Goal: Contribute content: Add original content to the website for others to see

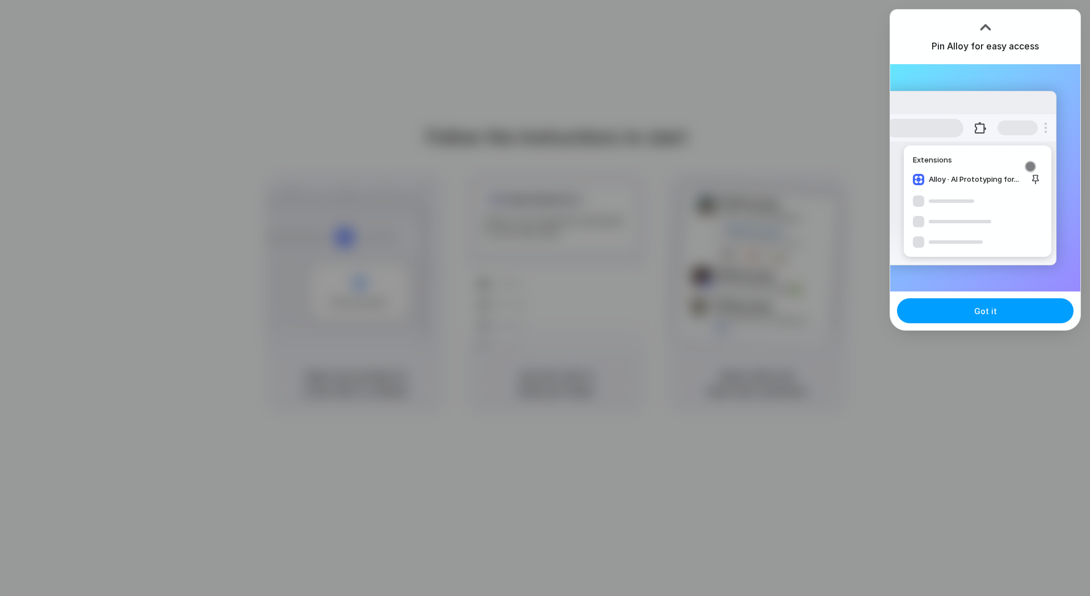
click at [1001, 318] on button "Got it" at bounding box center [985, 310] width 177 height 25
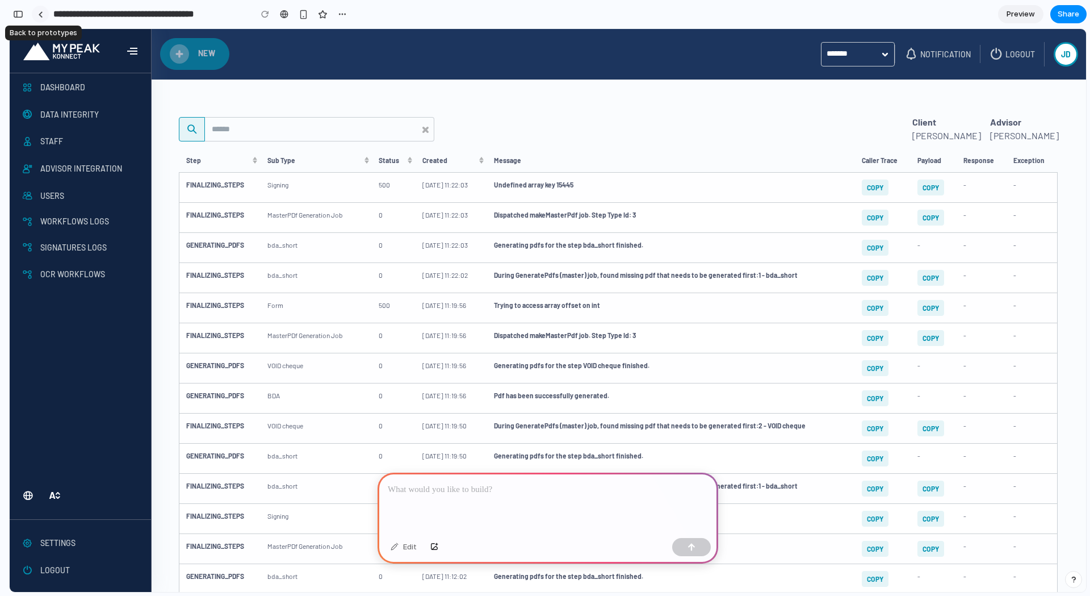
click at [42, 18] on link at bounding box center [40, 14] width 17 height 17
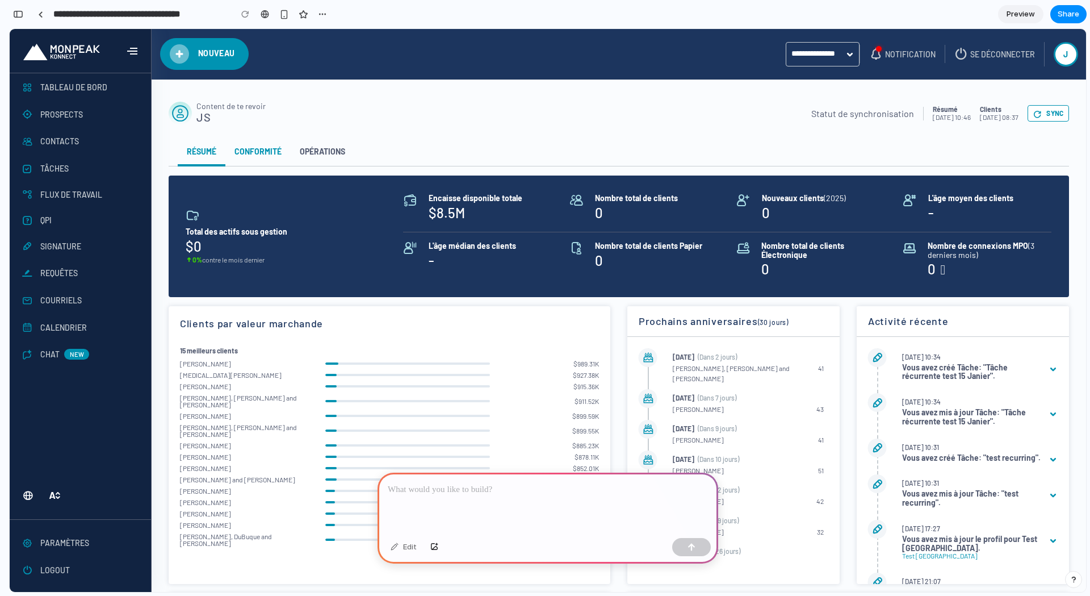
click at [254, 152] on link "Conformité" at bounding box center [257, 151] width 65 height 30
click at [306, 152] on link "Opérations" at bounding box center [323, 151] width 64 height 30
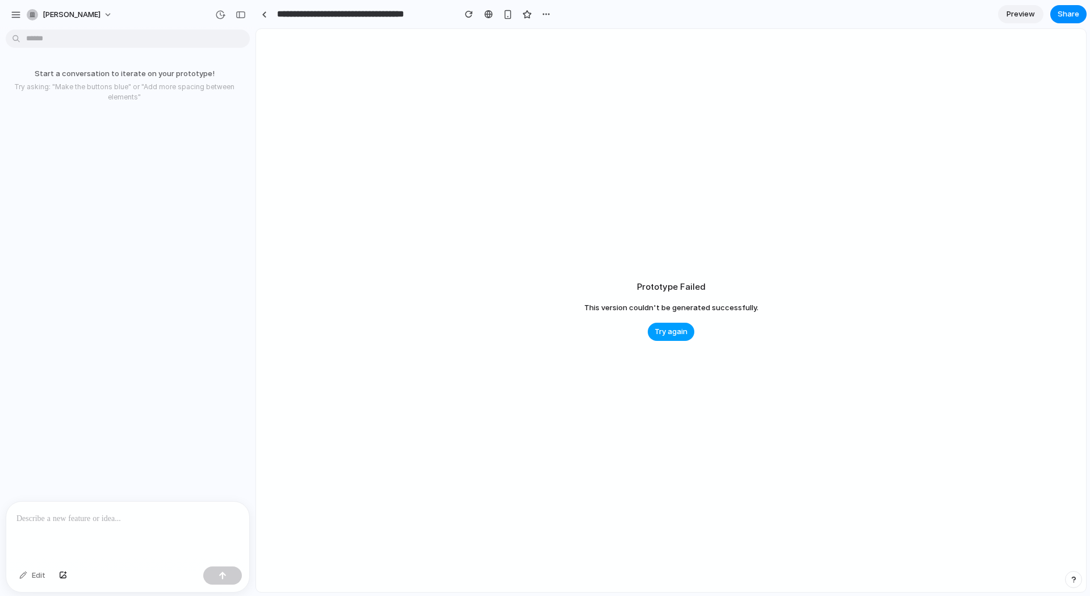
drag, startPoint x: 682, startPoint y: 328, endPoint x: 693, endPoint y: 329, distance: 10.3
click at [682, 328] on span "Try again" at bounding box center [671, 331] width 33 height 11
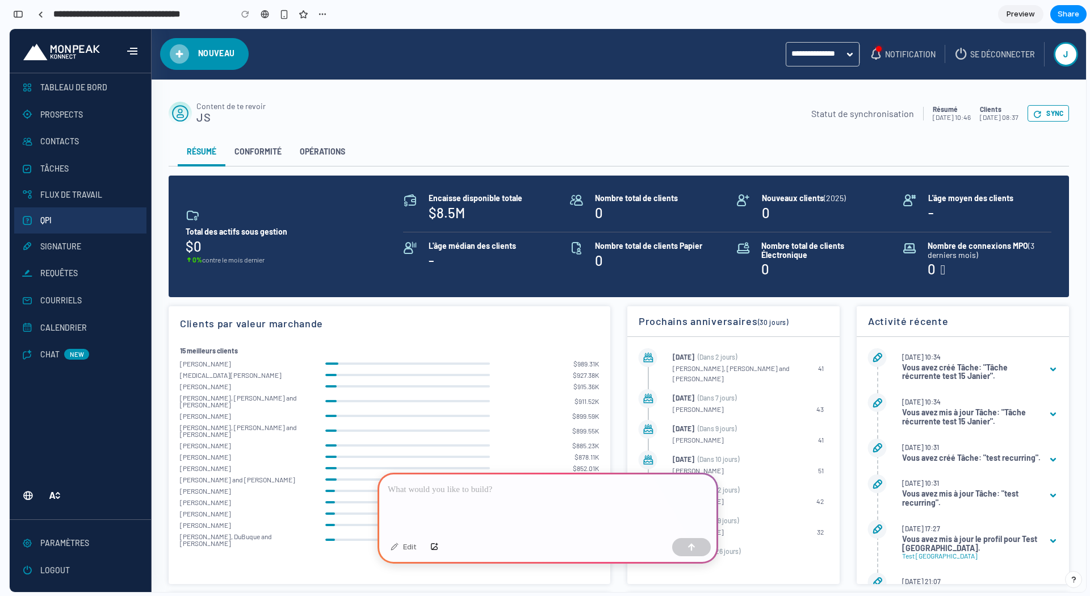
click at [58, 215] on div "QPI" at bounding box center [80, 220] width 132 height 26
click at [827, 60] on input "Search for option" at bounding box center [816, 54] width 59 height 23
click at [711, 85] on div "Nouveau Prospect Note Flux de travail Signature Interlocuteur professionnel Cou…" at bounding box center [619, 310] width 934 height 563
click at [541, 488] on p at bounding box center [548, 490] width 320 height 14
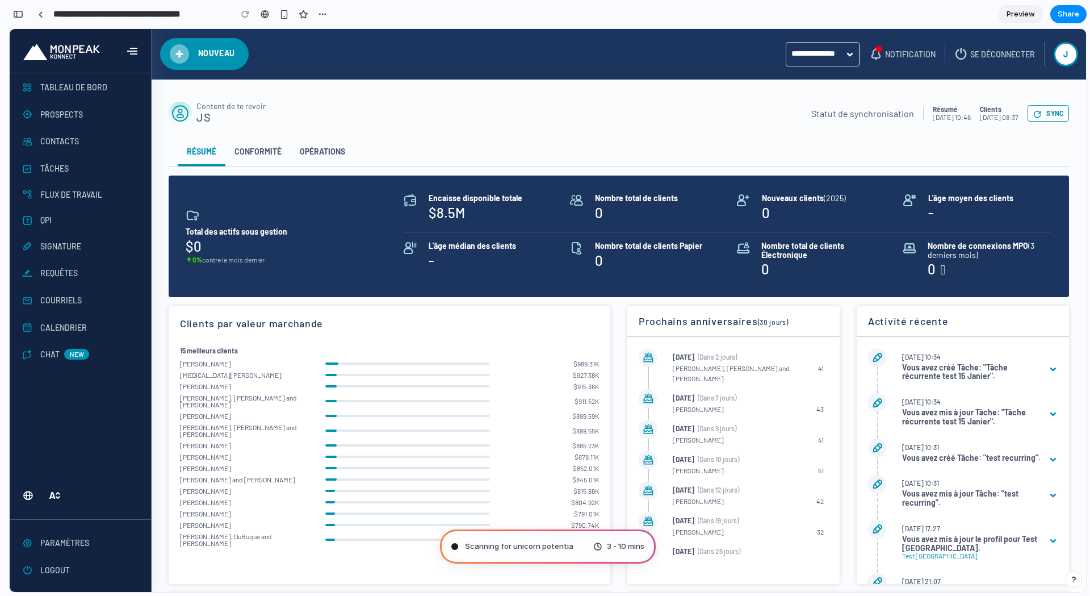
type input "**********"
click at [552, 548] on div "Evaluating the request .. 3 - 10 mins" at bounding box center [548, 546] width 216 height 34
click at [1015, 14] on span "Preview" at bounding box center [1021, 14] width 28 height 11
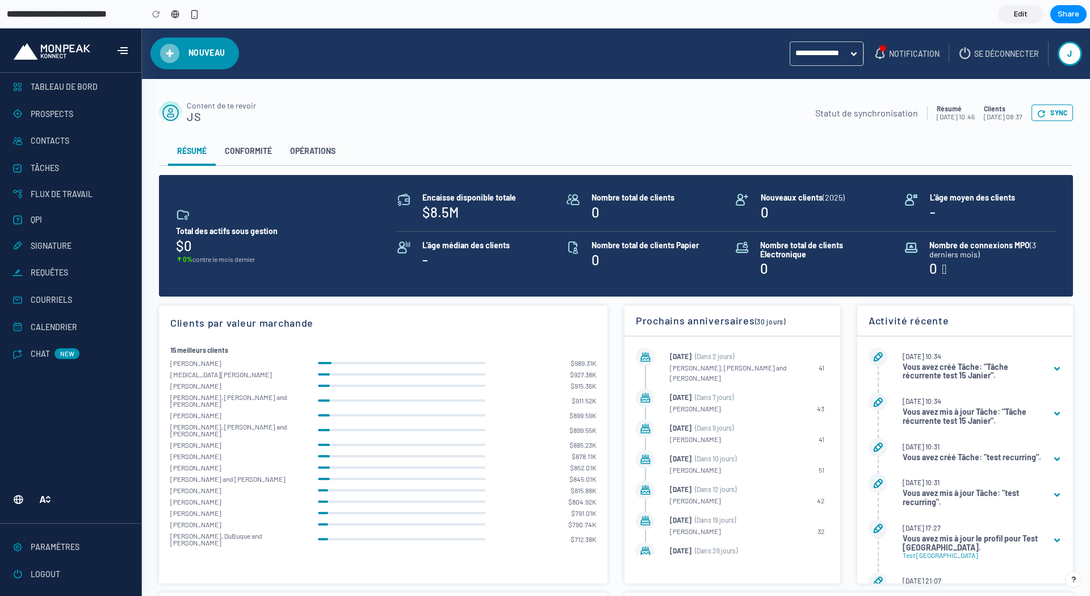
click at [1015, 17] on span "Edit" at bounding box center [1021, 14] width 14 height 11
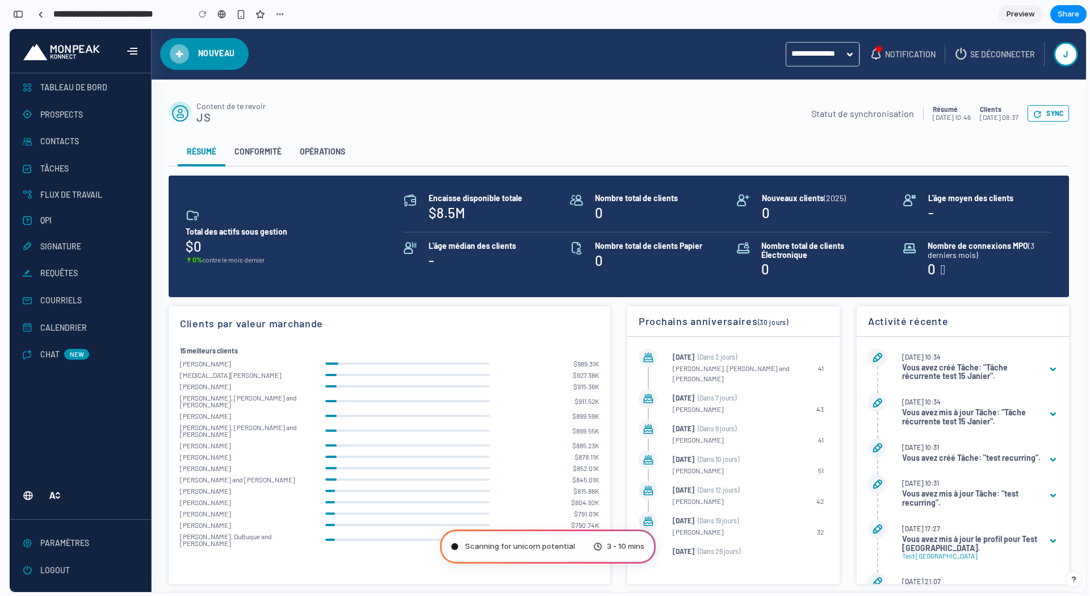
scroll to position [81, 0]
click at [1014, 15] on span "Preview" at bounding box center [1021, 14] width 28 height 11
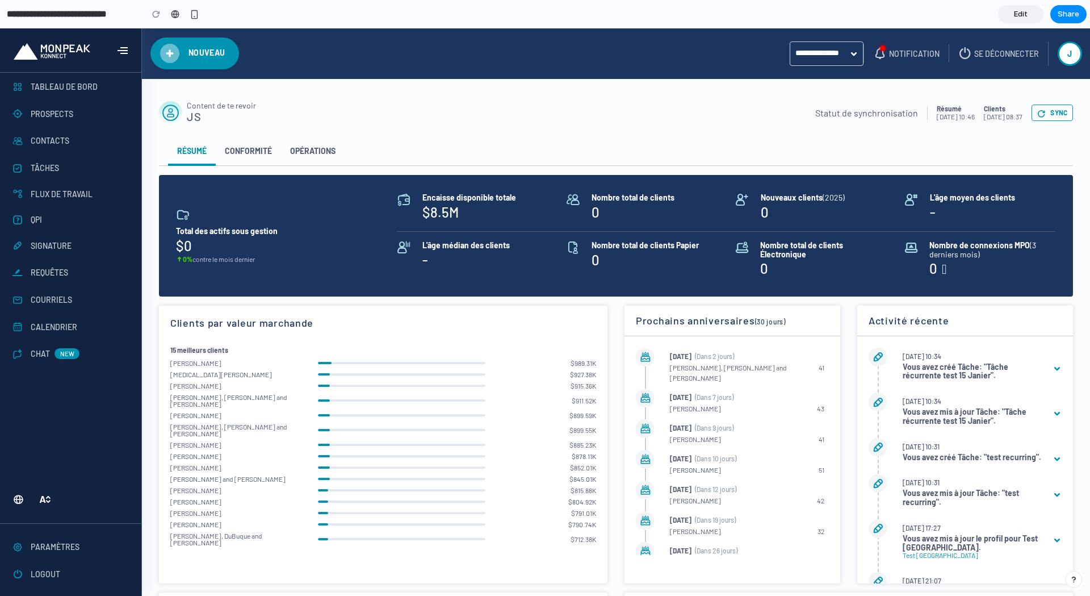
click at [1014, 15] on span "Edit" at bounding box center [1021, 14] width 14 height 11
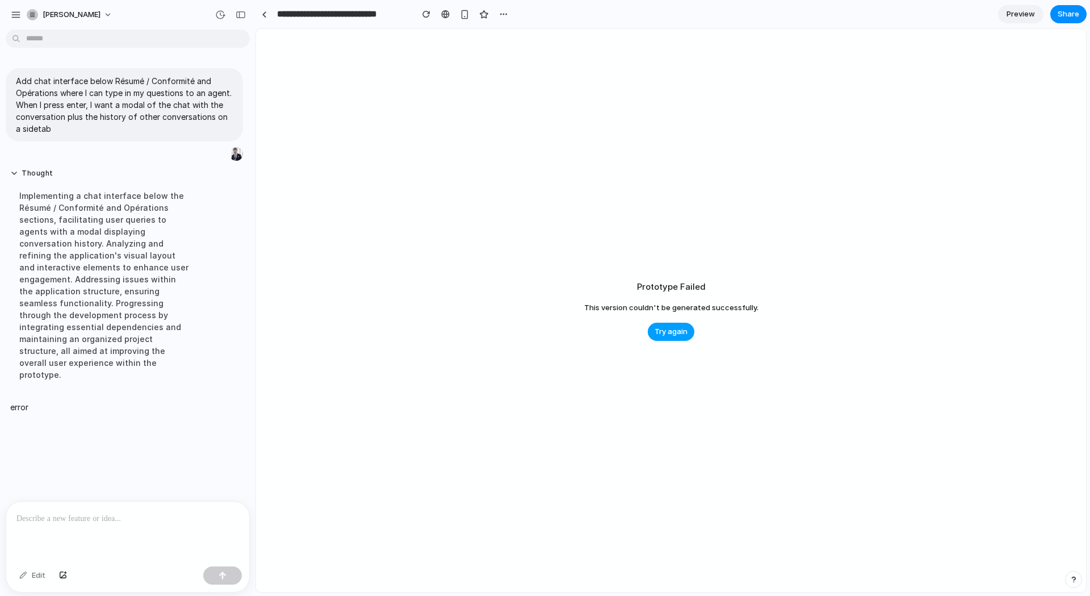
click at [684, 331] on span "Try again" at bounding box center [671, 331] width 33 height 11
click at [682, 333] on span "Try again" at bounding box center [671, 331] width 33 height 11
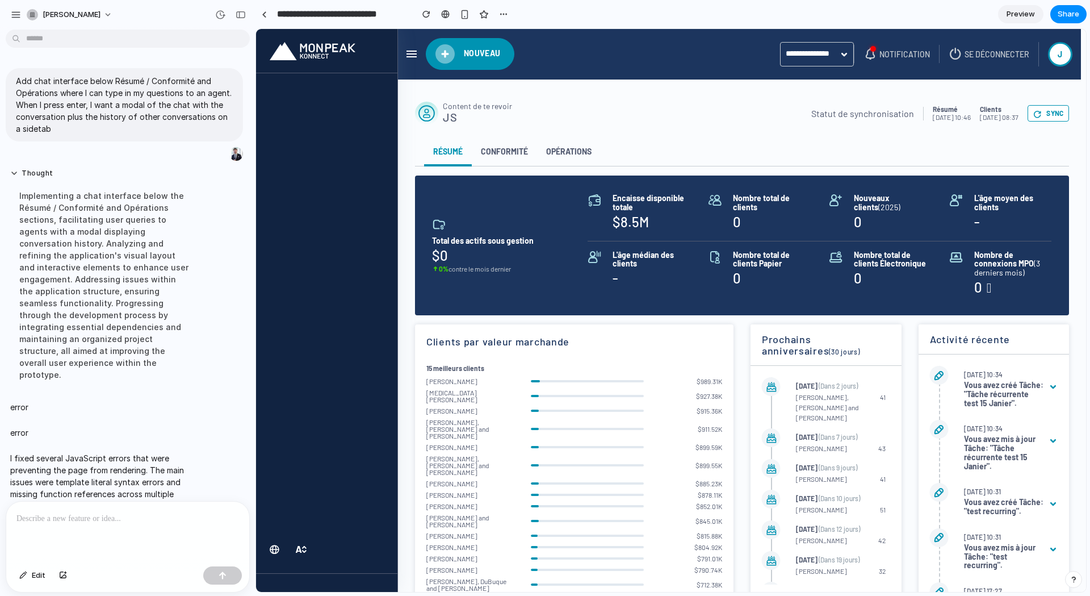
scroll to position [27, 0]
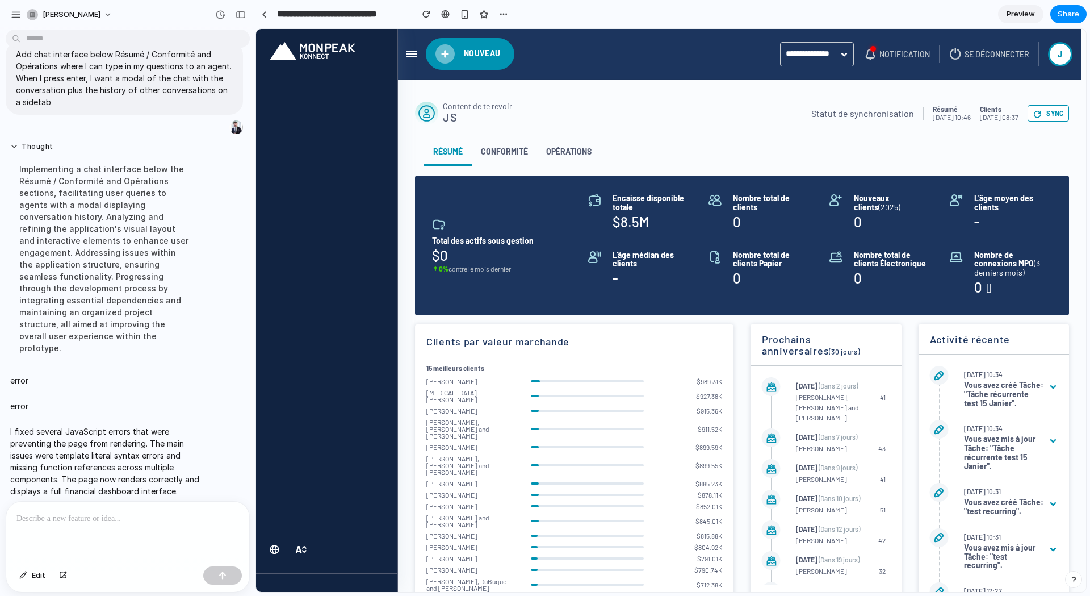
click at [323, 366] on div at bounding box center [326, 300] width 141 height 455
click at [856, 123] on div "Statut de synchronisation Résumé [DATE] 10:46 Clients [DATE] 08:37 Sync" at bounding box center [940, 113] width 258 height 23
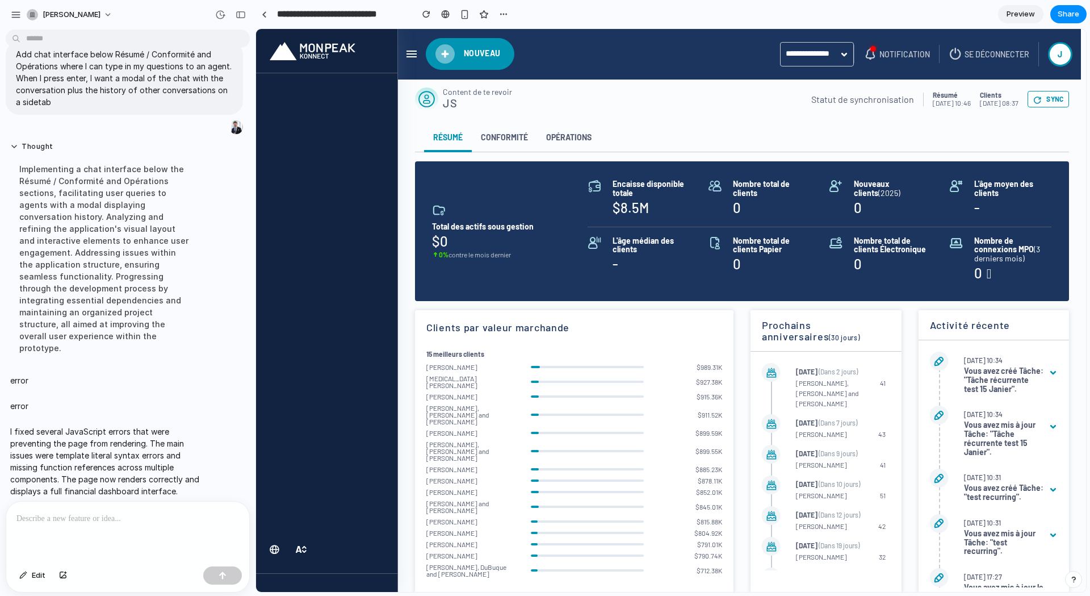
scroll to position [0, 0]
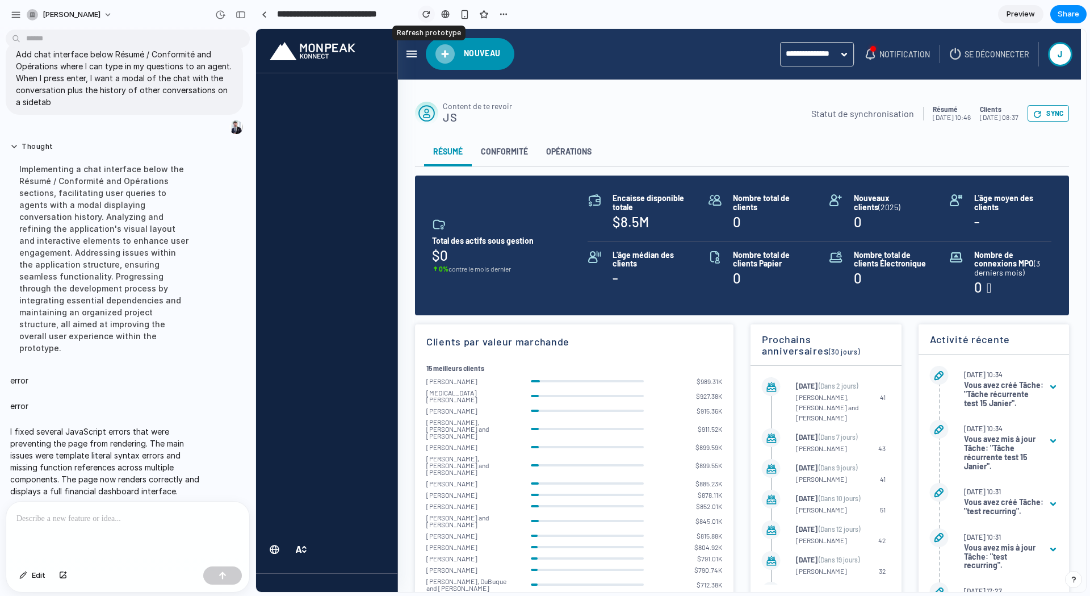
click at [425, 13] on div "button" at bounding box center [426, 14] width 8 height 8
click at [349, 181] on div at bounding box center [326, 300] width 141 height 455
click at [291, 433] on div at bounding box center [326, 300] width 141 height 455
drag, startPoint x: 281, startPoint y: 396, endPoint x: 279, endPoint y: 312, distance: 84.0
click at [280, 392] on div at bounding box center [326, 300] width 141 height 455
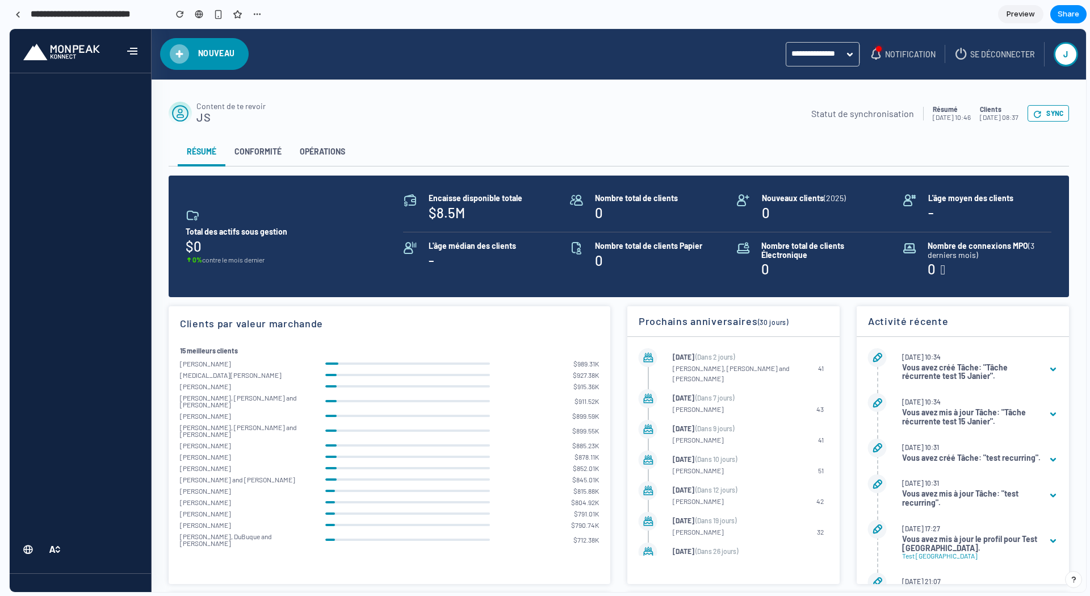
drag, startPoint x: 1, startPoint y: 232, endPoint x: 0, endPoint y: 257, distance: 25.0
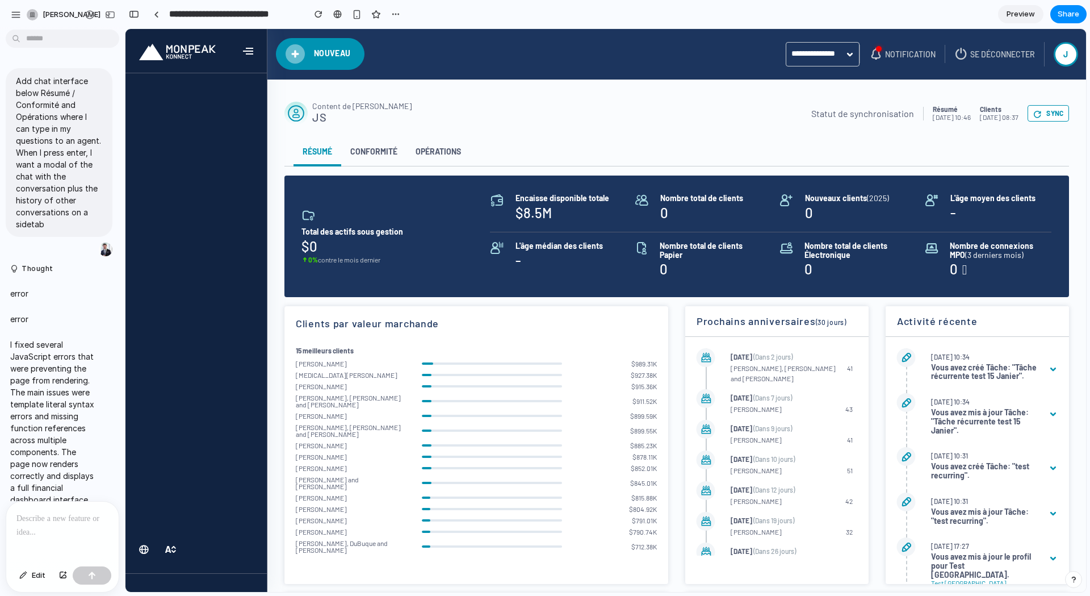
scroll to position [20, 0]
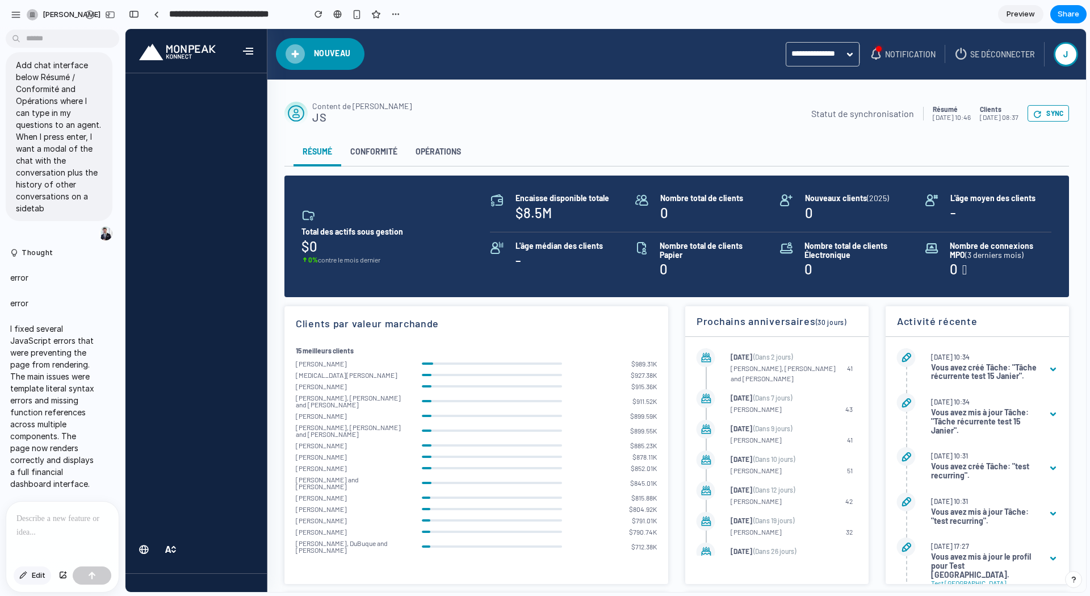
click at [33, 577] on span "Edit" at bounding box center [39, 574] width 14 height 11
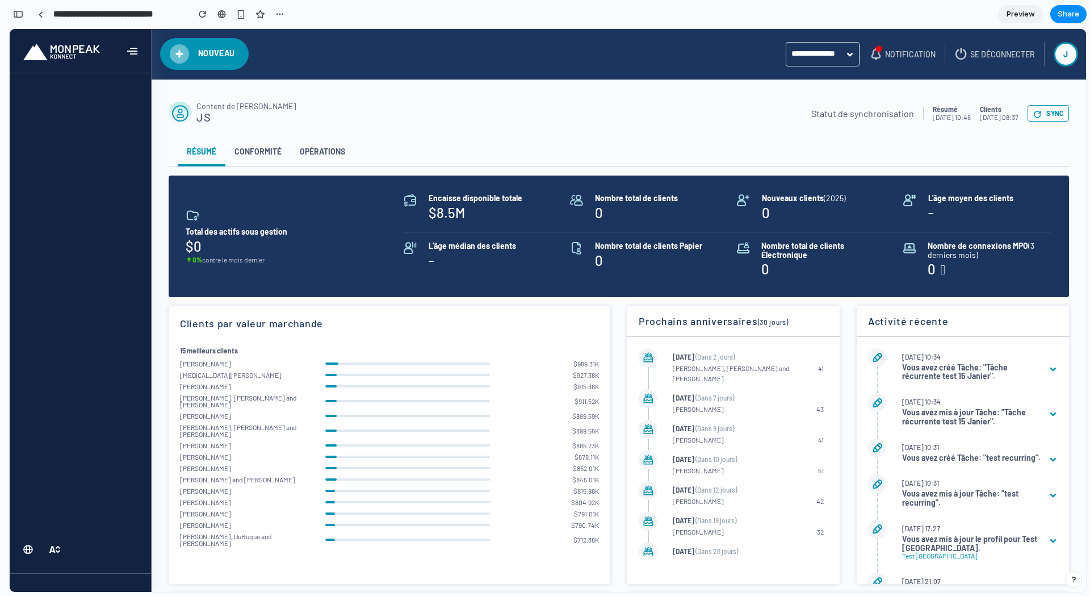
click at [1019, 18] on span "Preview" at bounding box center [1021, 14] width 28 height 11
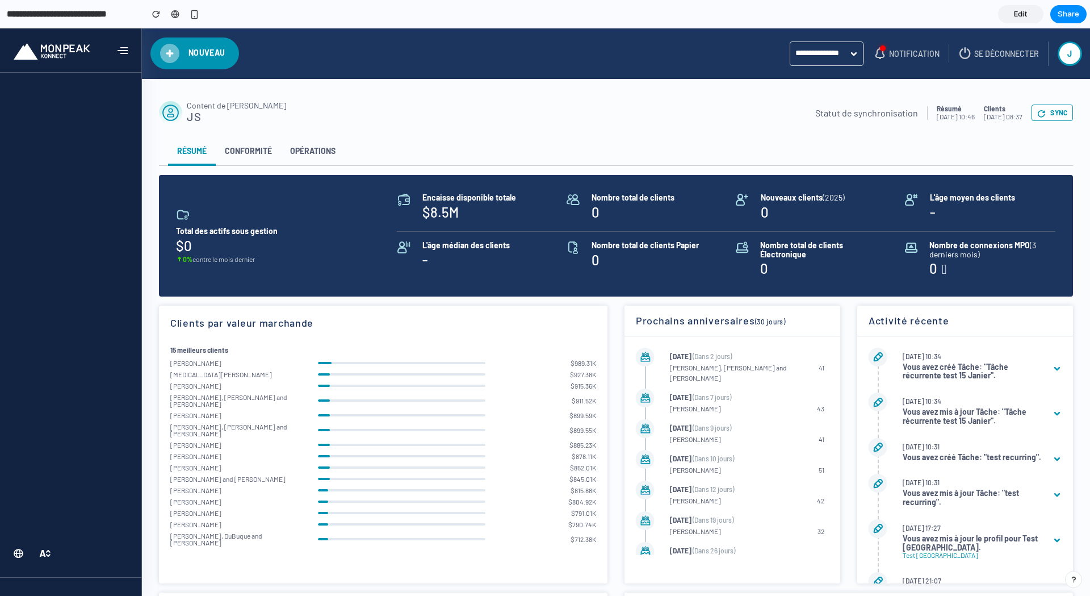
click at [192, 117] on span "JS" at bounding box center [236, 116] width 99 height 13
